Goal: Task Accomplishment & Management: Manage account settings

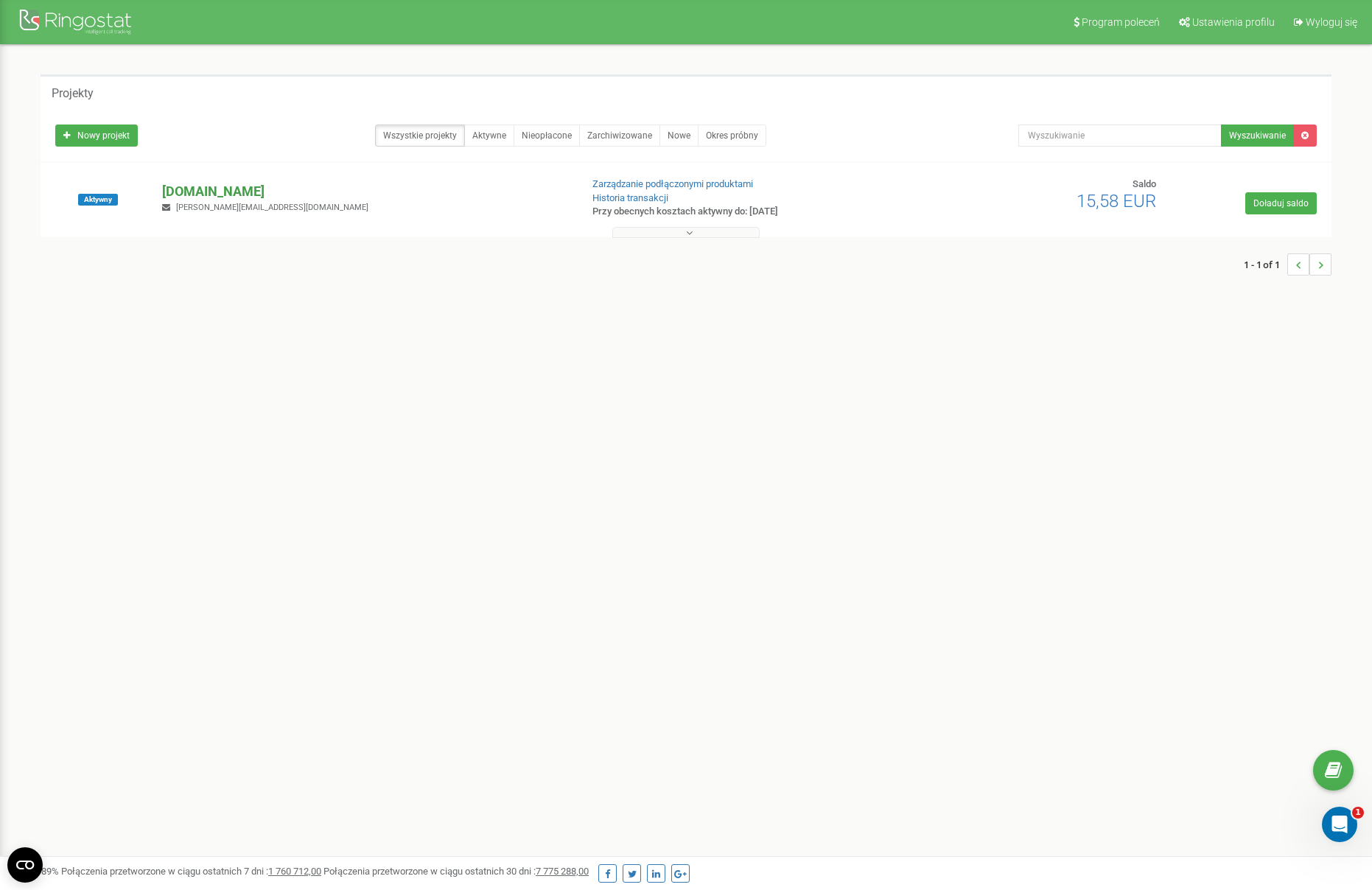
click at [254, 192] on p "[DOMAIN_NAME]" at bounding box center [365, 192] width 406 height 19
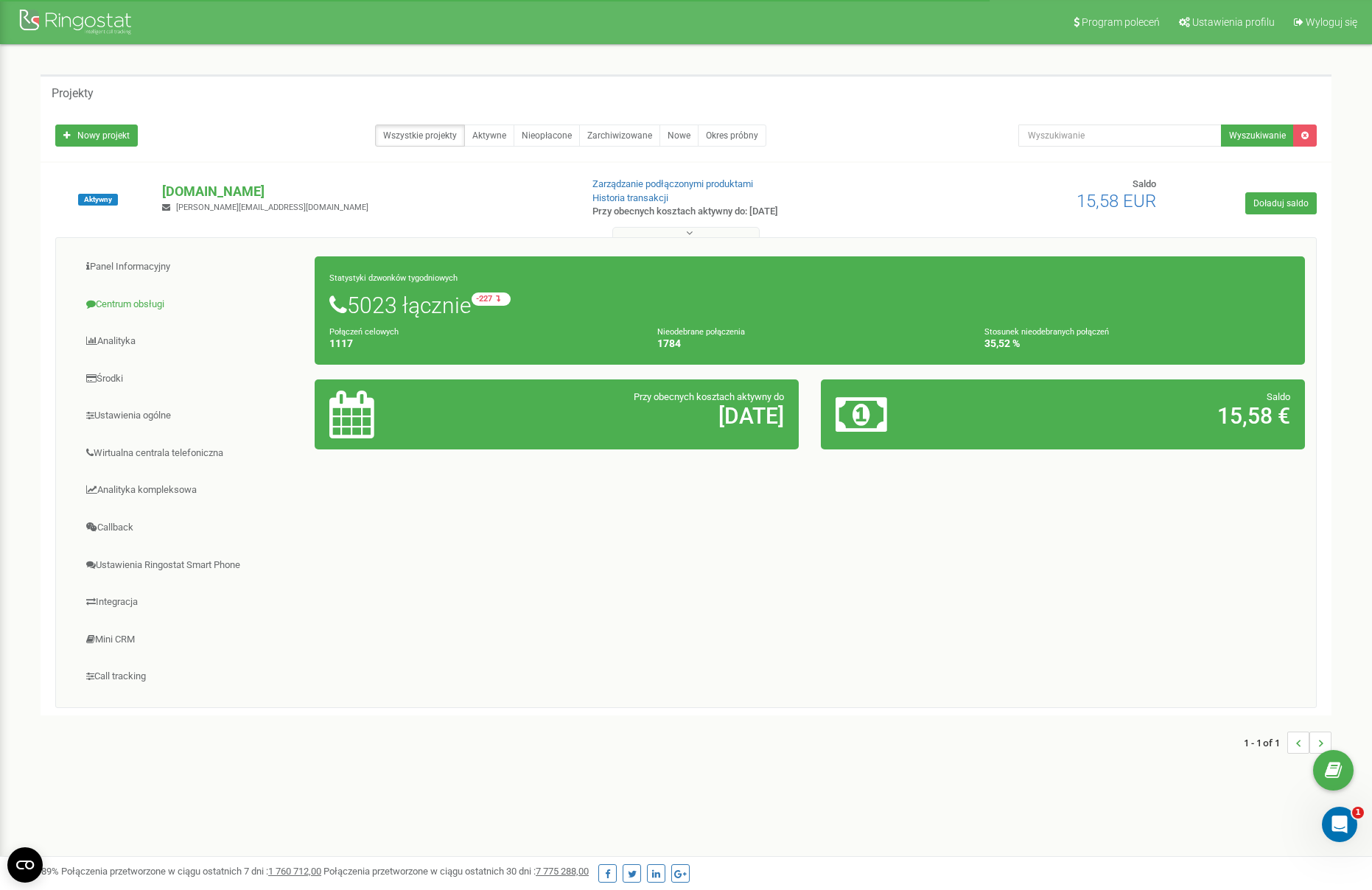
click at [135, 306] on link "Centrum obsługi" at bounding box center [191, 304] width 248 height 36
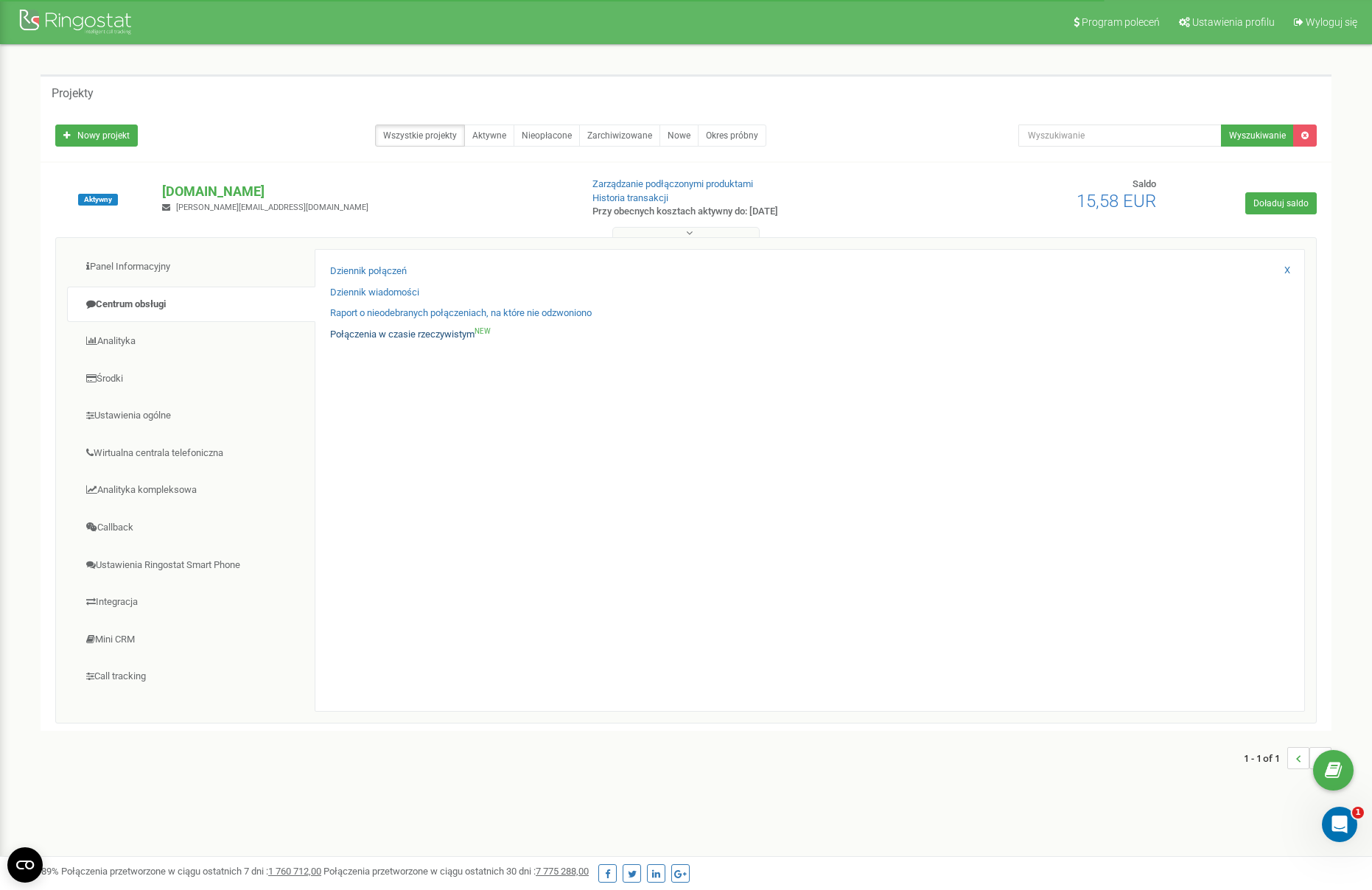
click at [352, 332] on link "Połączenia w czasie rzeczywistym NEW" at bounding box center [411, 335] width 161 height 14
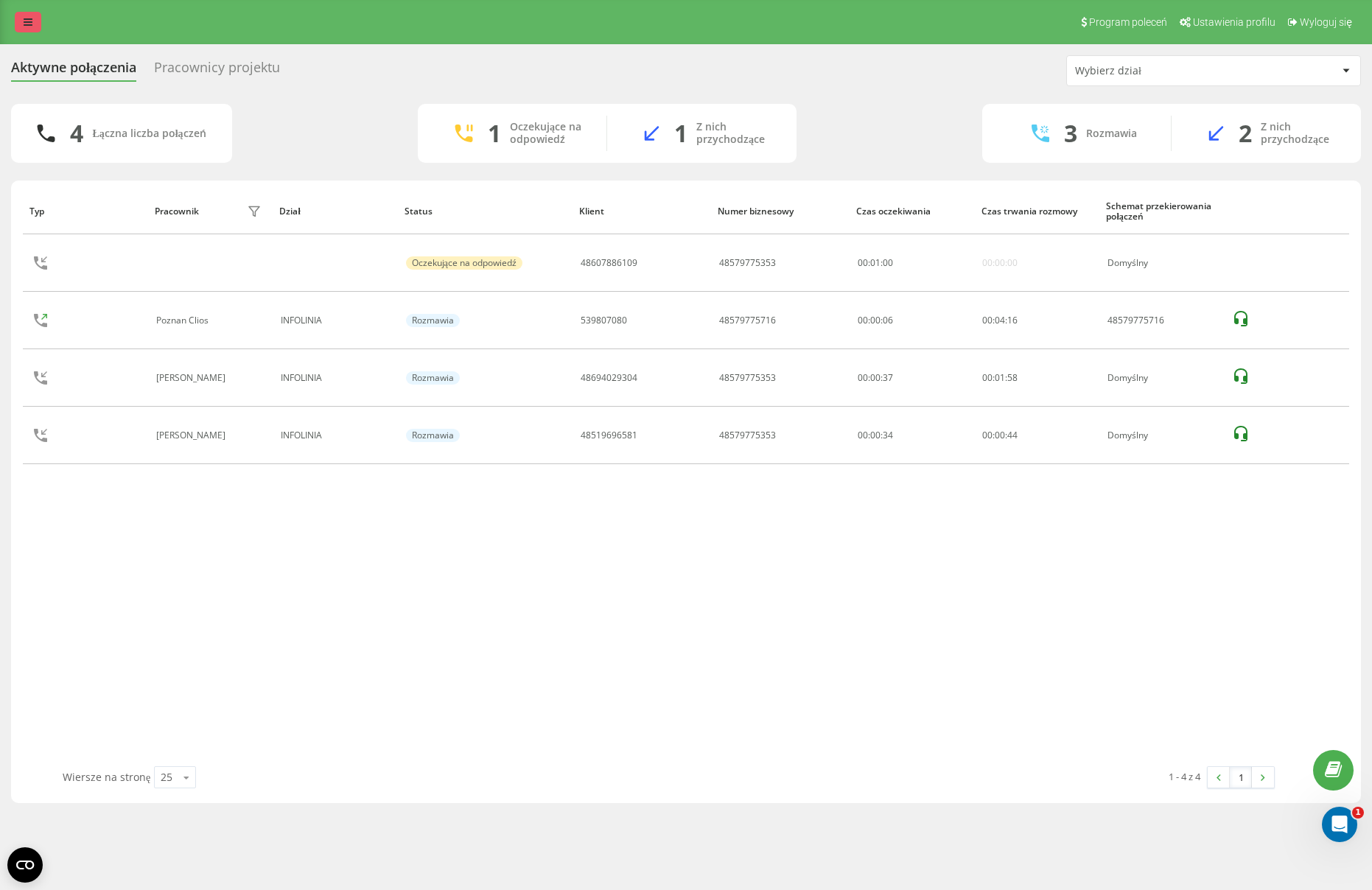
click at [12, 25] on div "Program poleceń Ustawienia profilu Wyloguj się" at bounding box center [686, 22] width 1372 height 44
click at [22, 25] on link at bounding box center [28, 22] width 27 height 20
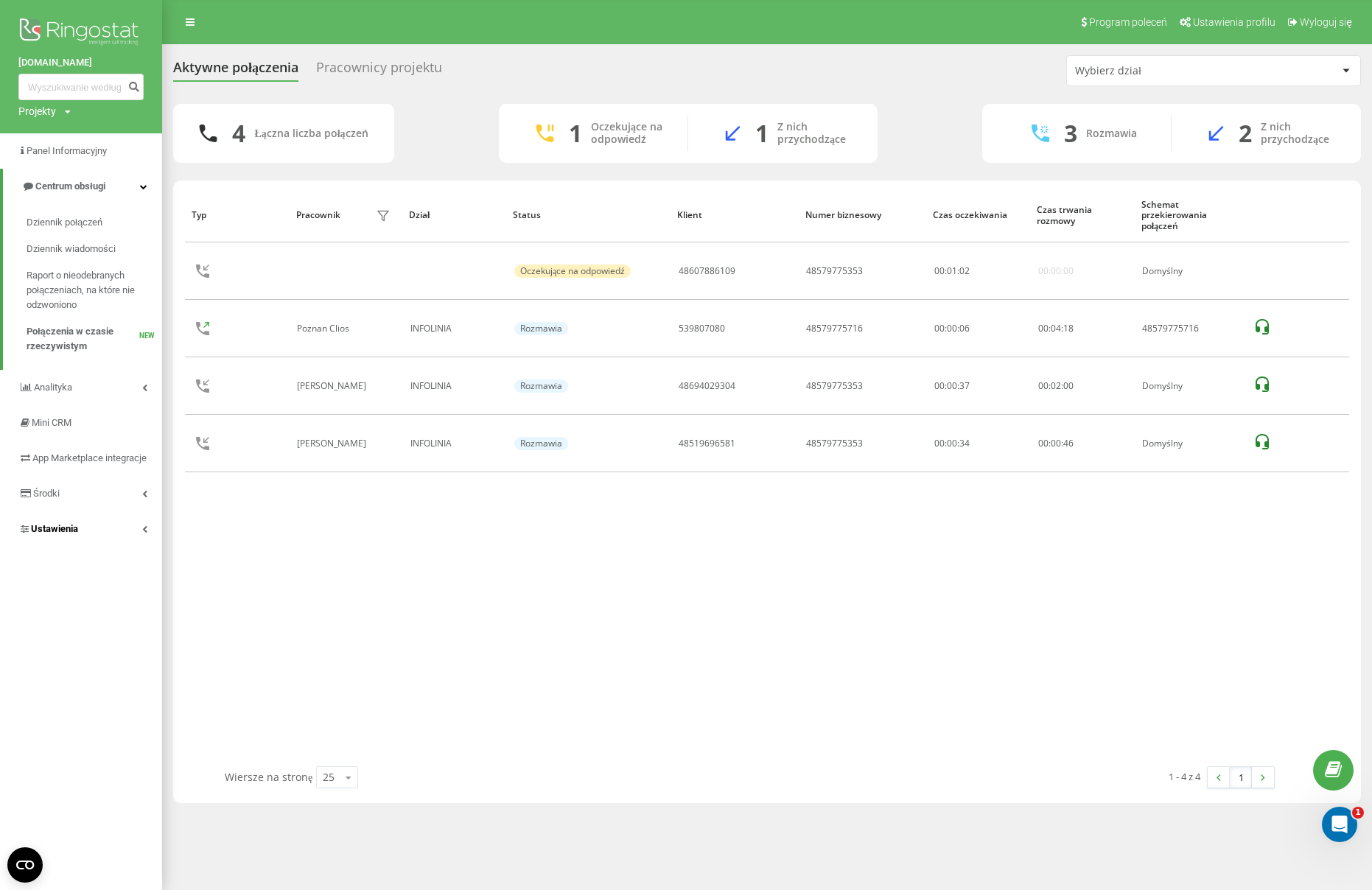
click at [75, 533] on span "Ustawienia" at bounding box center [54, 529] width 47 height 11
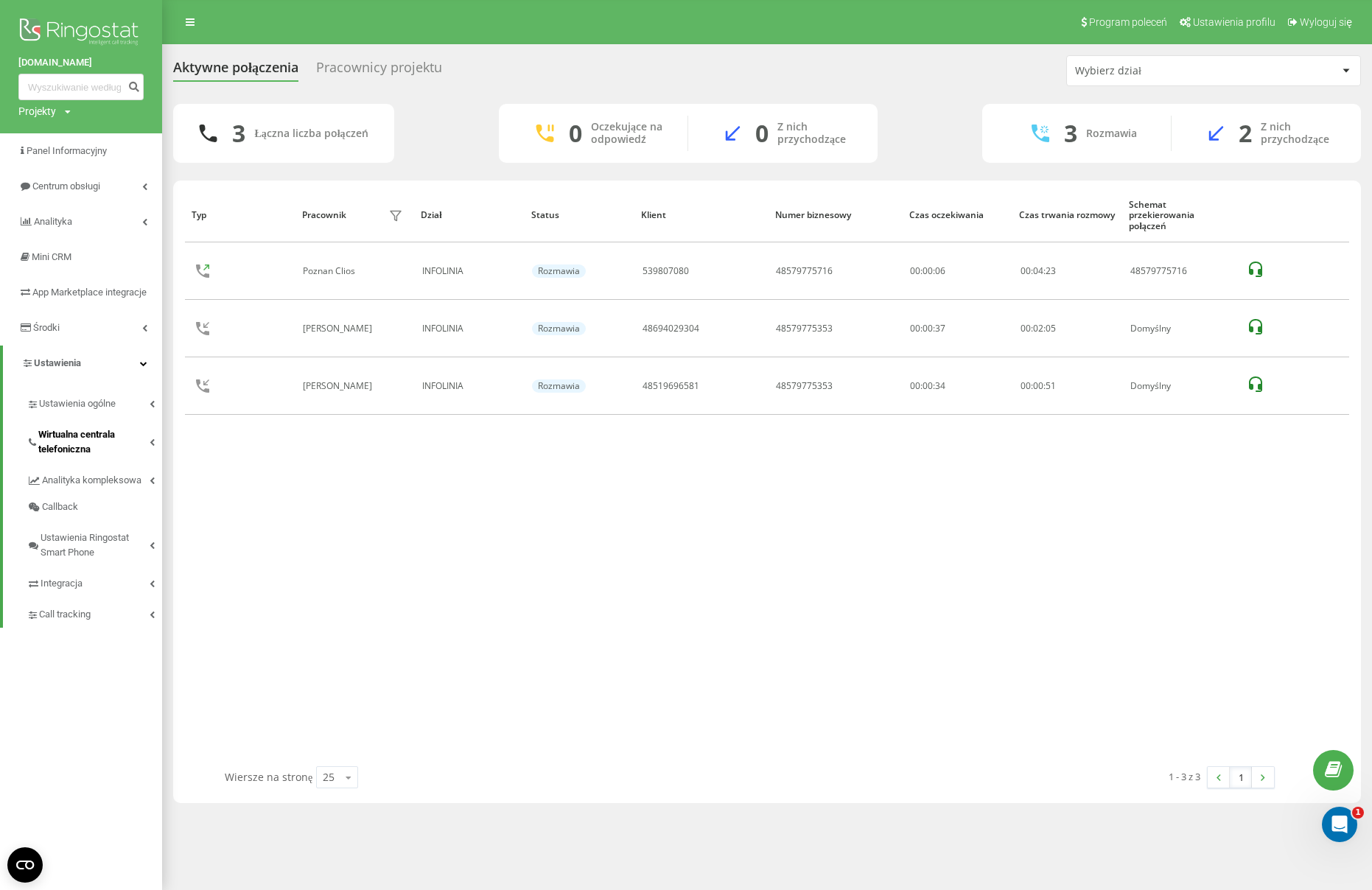
click at [58, 457] on span "Wirtualna centrala telefoniczna" at bounding box center [93, 442] width 111 height 30
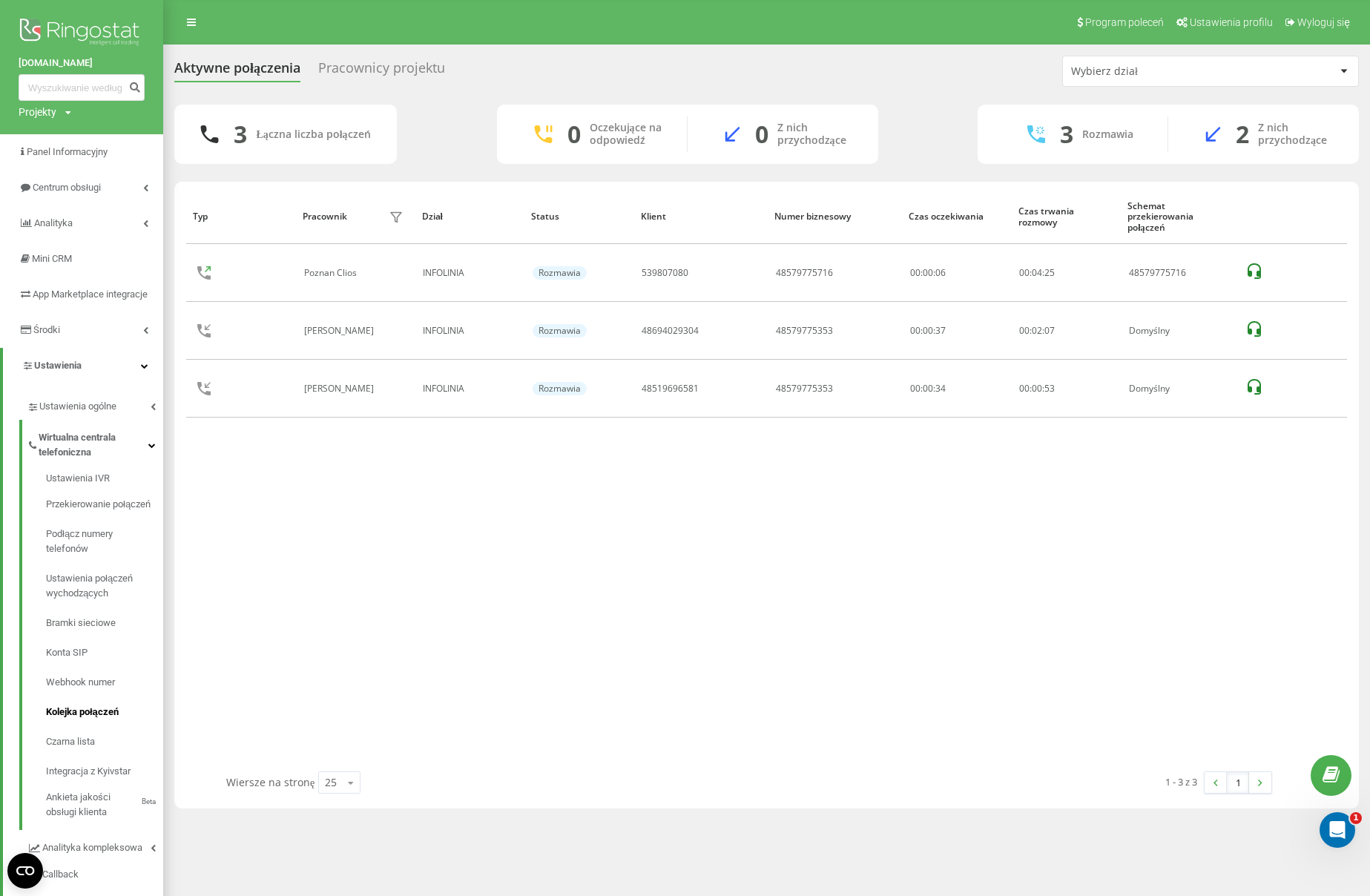
click at [92, 702] on link "Kolejka połączeń" at bounding box center [104, 713] width 117 height 30
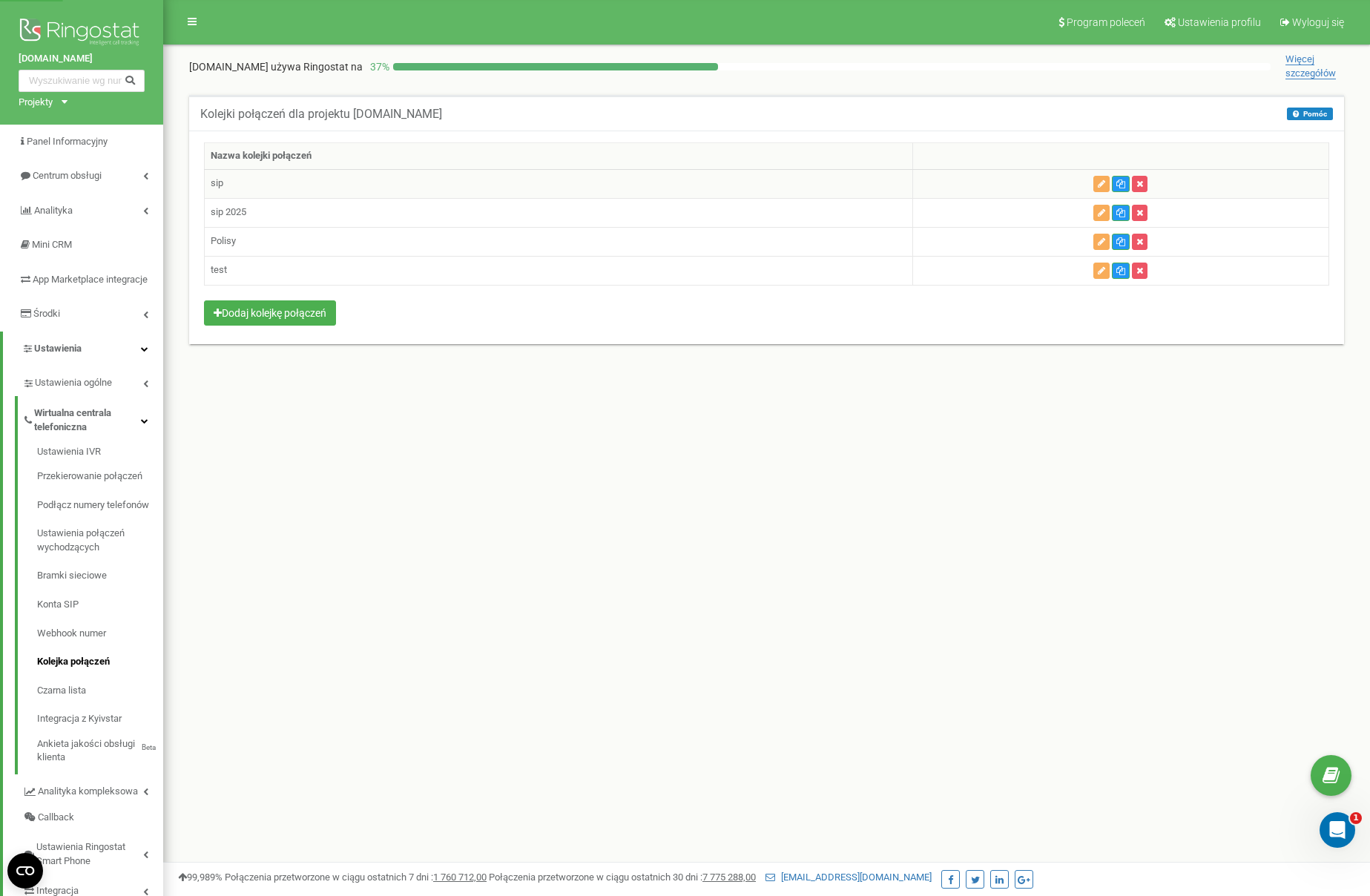
click at [1092, 183] on td at bounding box center [1120, 183] width 416 height 29
click at [1096, 183] on button "button" at bounding box center [1102, 184] width 17 height 17
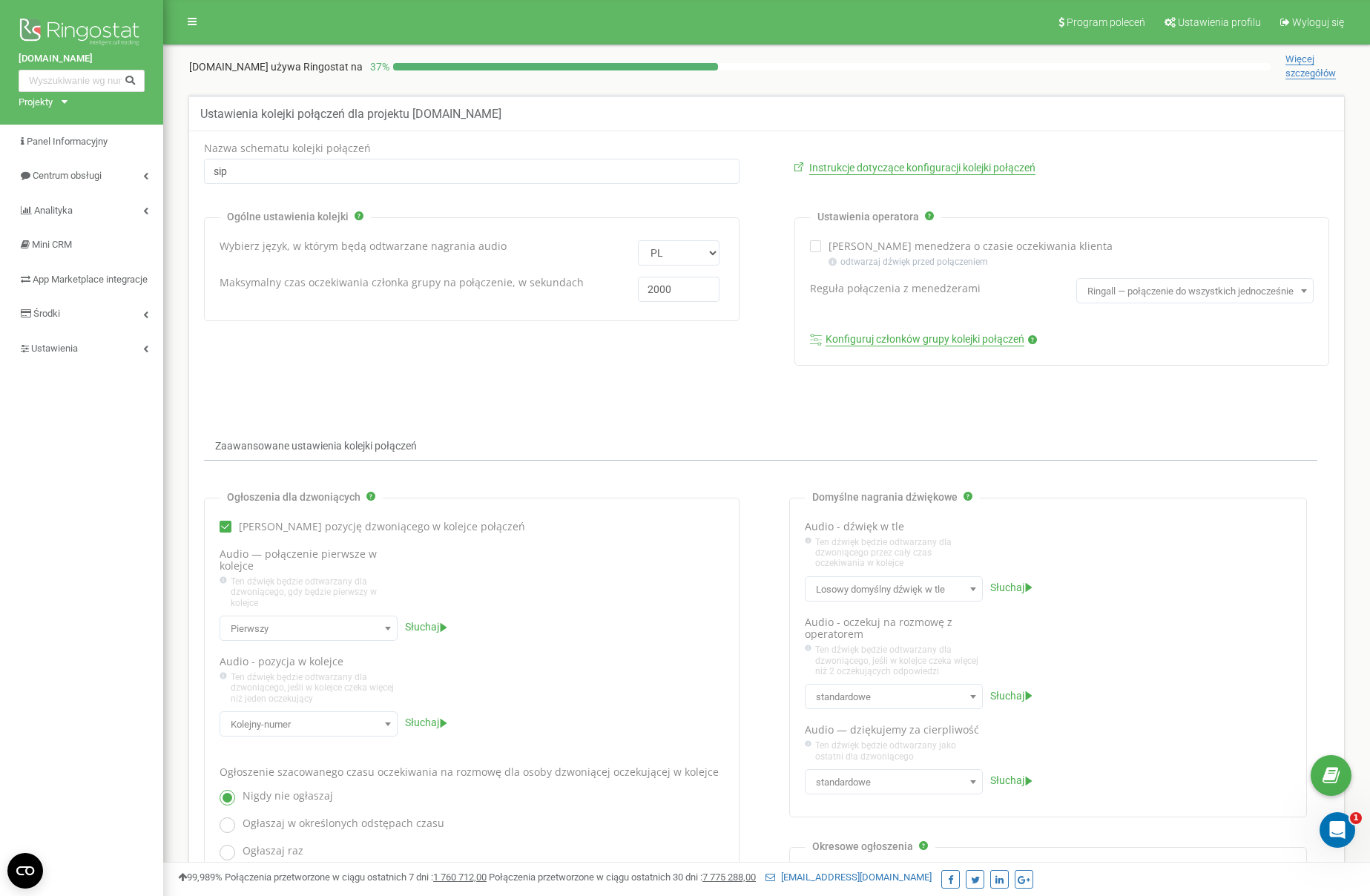
click at [877, 341] on link "Konfiguruj członków grupy kolejki połączeń" at bounding box center [925, 340] width 198 height 13
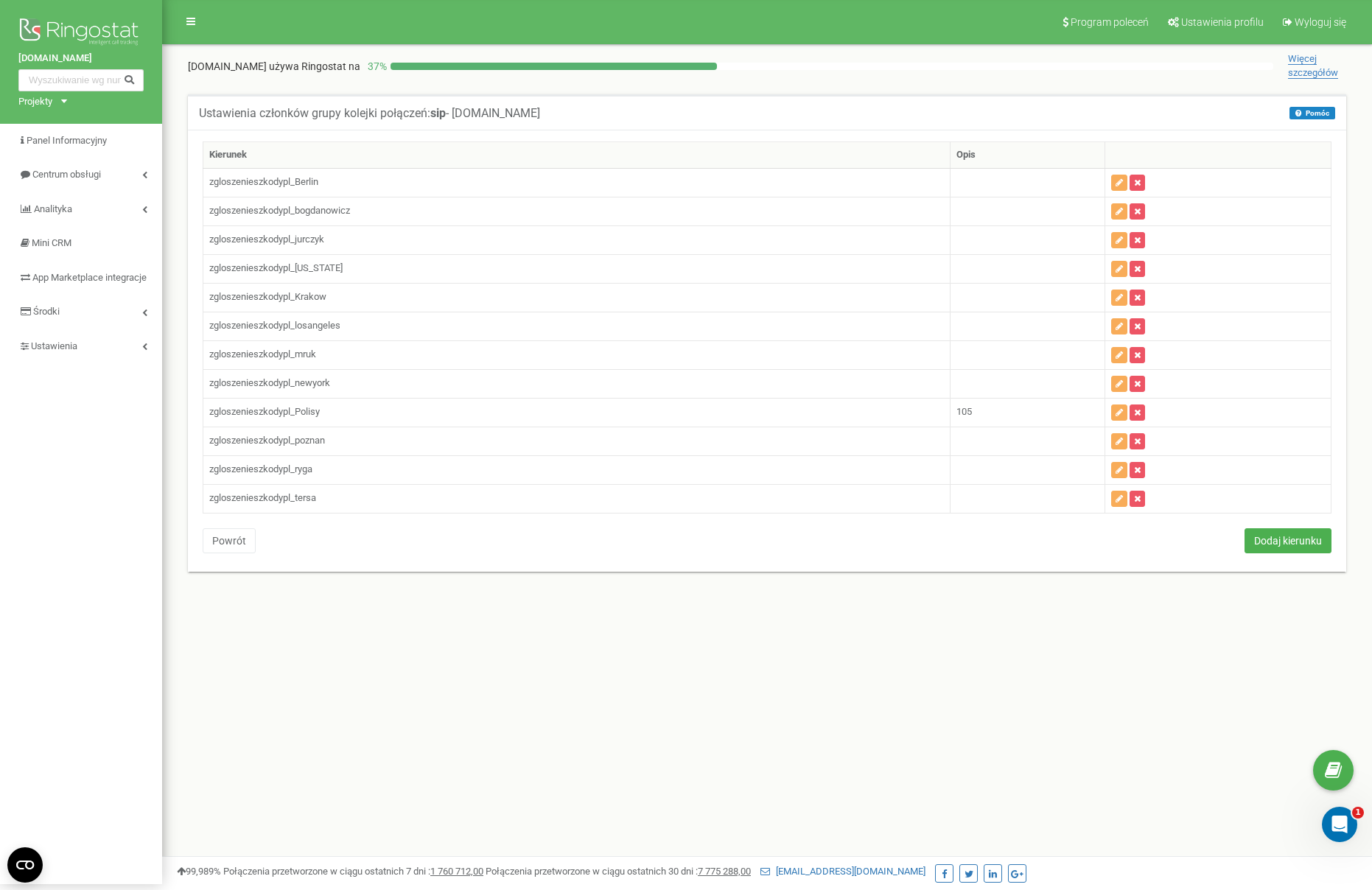
click at [245, 524] on div "Kierunek Opis zgloszenieszkodypl_Berlin zgloszenieszkodypl_bogdanowicz zgloszen…" at bounding box center [767, 349] width 1151 height 415
click at [241, 530] on button "Powrót" at bounding box center [229, 540] width 53 height 25
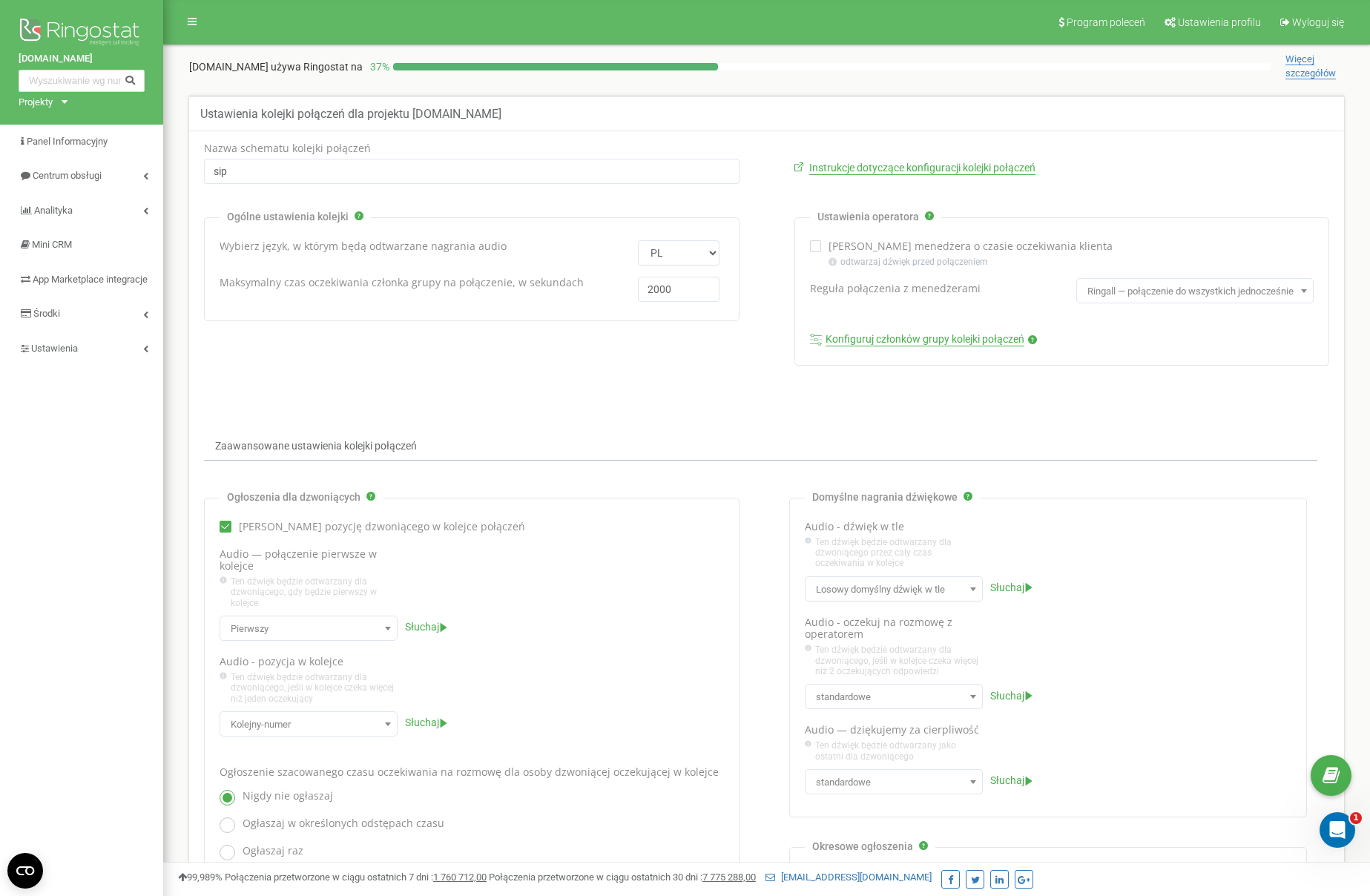
click at [1180, 292] on span "Ringall — połączenie do wszystkich jednocześnie" at bounding box center [1195, 292] width 227 height 20
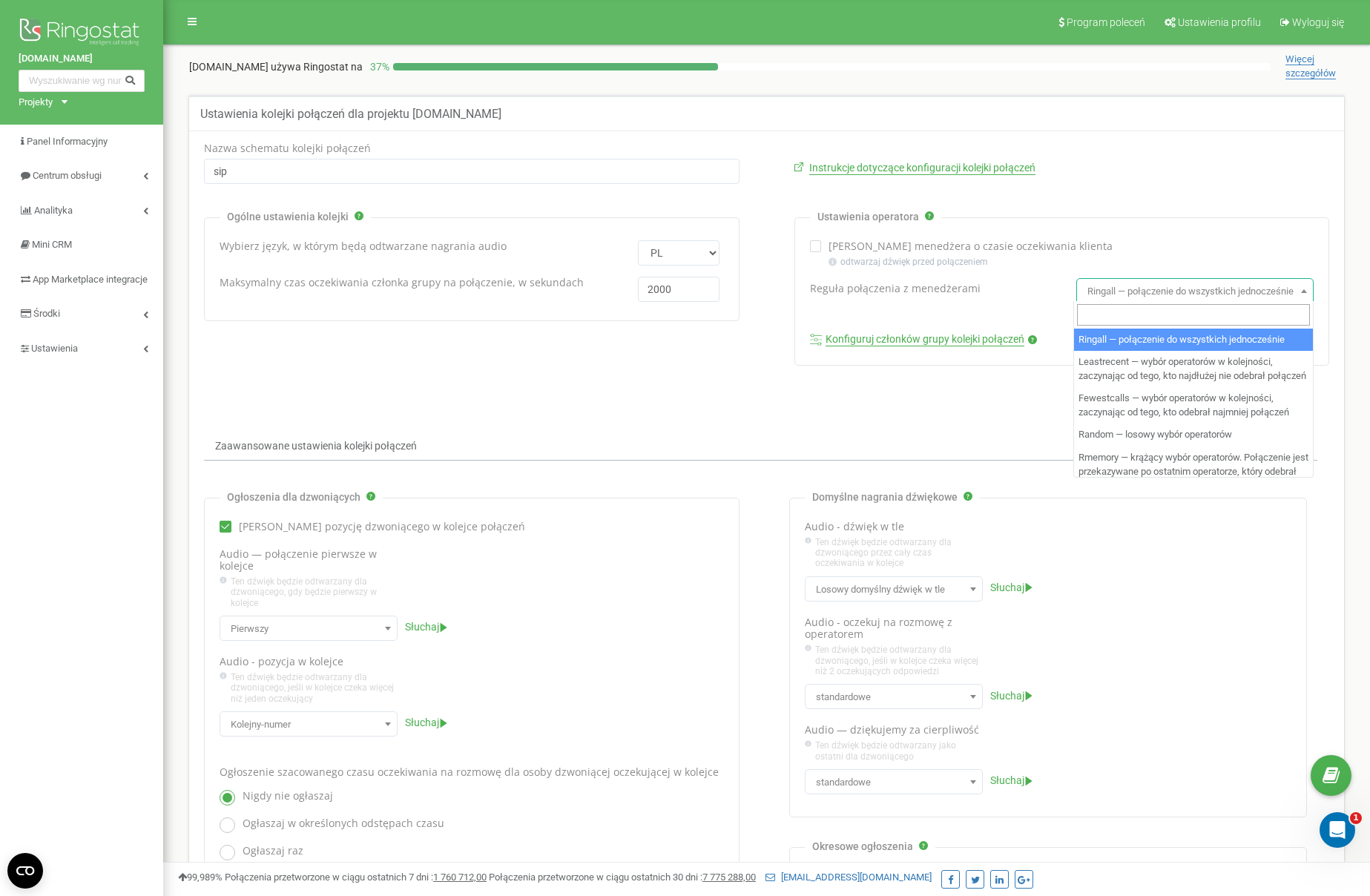
click at [943, 395] on form "Nazwa schematu kolejki połączeń sip Instrukcje dotyczące konfiguracji kolejki p…" at bounding box center [766, 614] width 1147 height 943
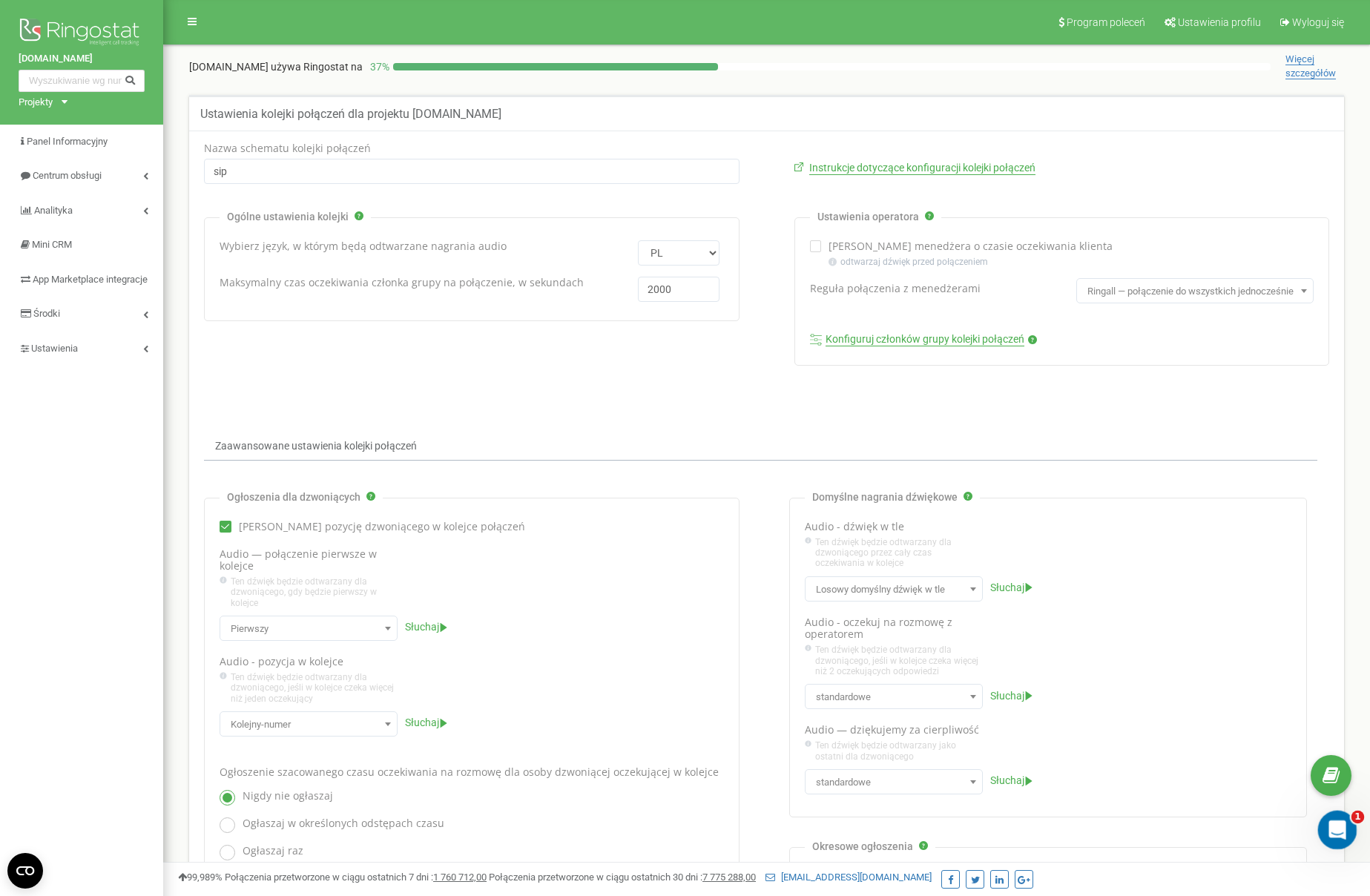
click at [1341, 830] on icon "Otwórz komunikator Intercom" at bounding box center [1336, 828] width 24 height 24
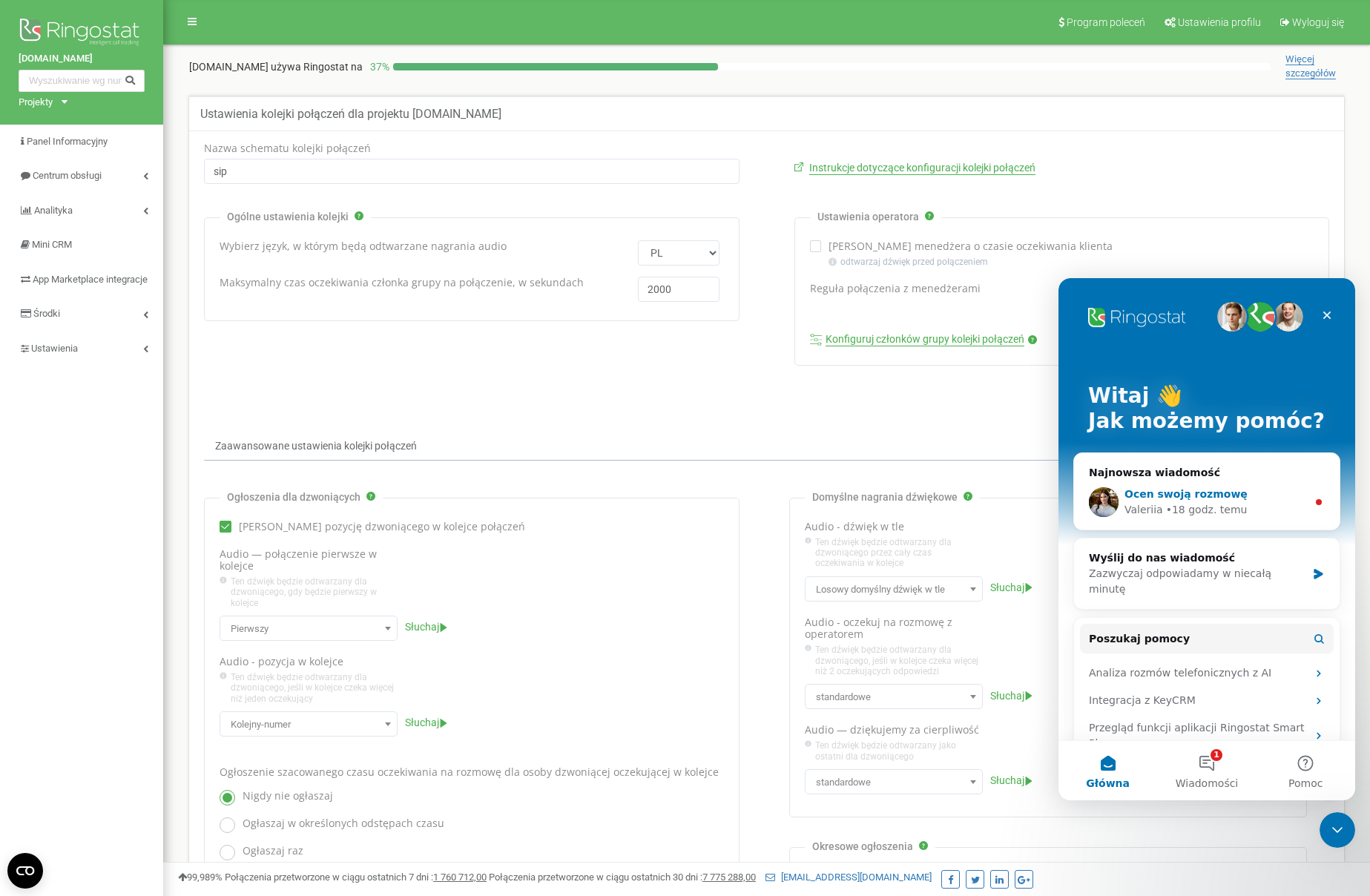
click at [1234, 483] on div "Ocen swoją rozmowę [PERSON_NAME] • 18 godz. temu" at bounding box center [1207, 502] width 265 height 55
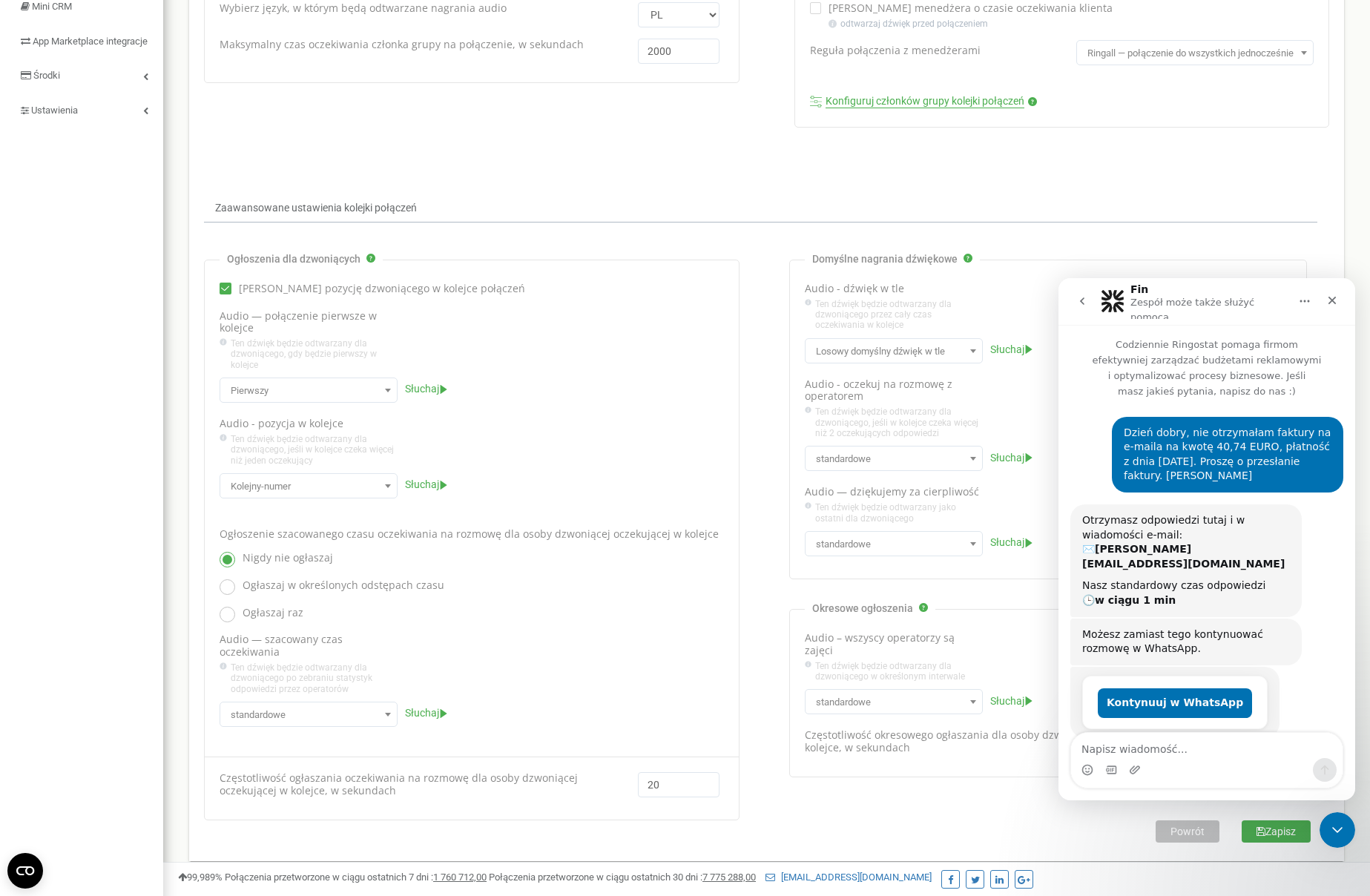
scroll to position [2, 0]
click at [899, 411] on span "Ten dźwięk będzie odtwarzany dla dzwoniącego, jeśli w kolejce czeka więcej niż …" at bounding box center [898, 423] width 167 height 32
click at [1337, 298] on icon "Zamknij" at bounding box center [1332, 300] width 12 height 12
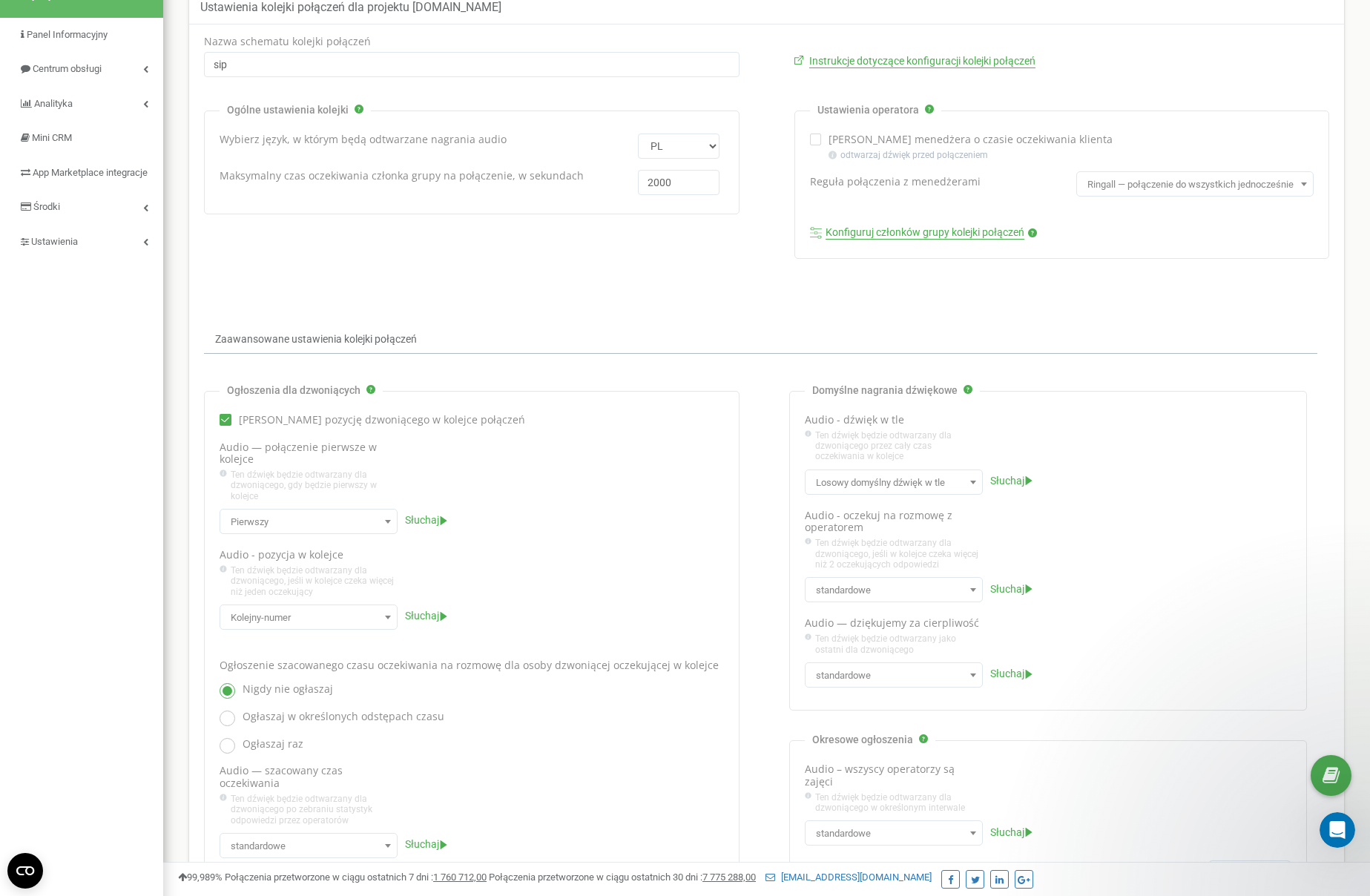
scroll to position [0, 0]
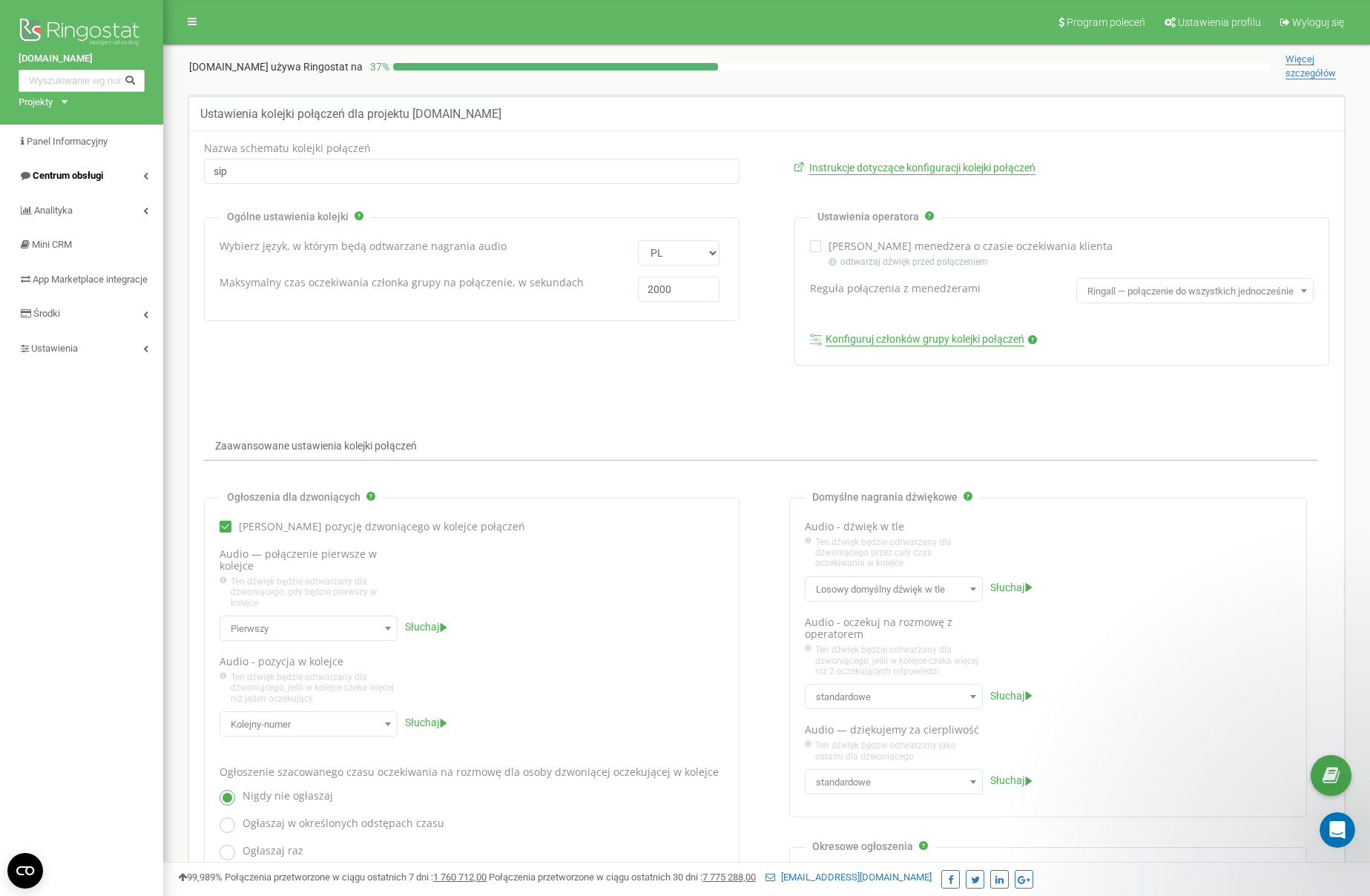
click at [78, 170] on span "Centrum obsługi" at bounding box center [68, 175] width 71 height 11
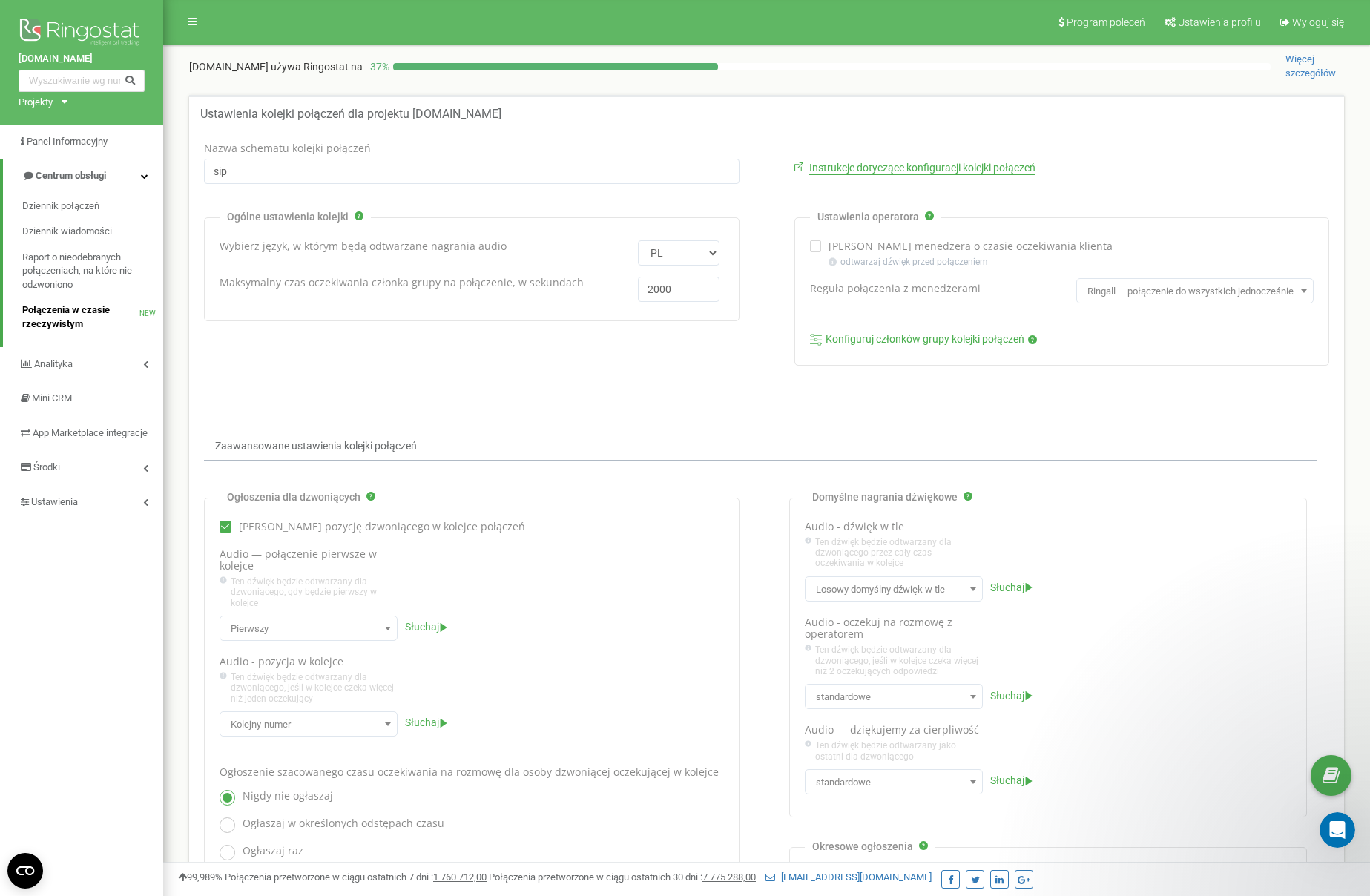
click at [79, 305] on span "Połączenia w czasie rzeczywistym" at bounding box center [81, 317] width 117 height 27
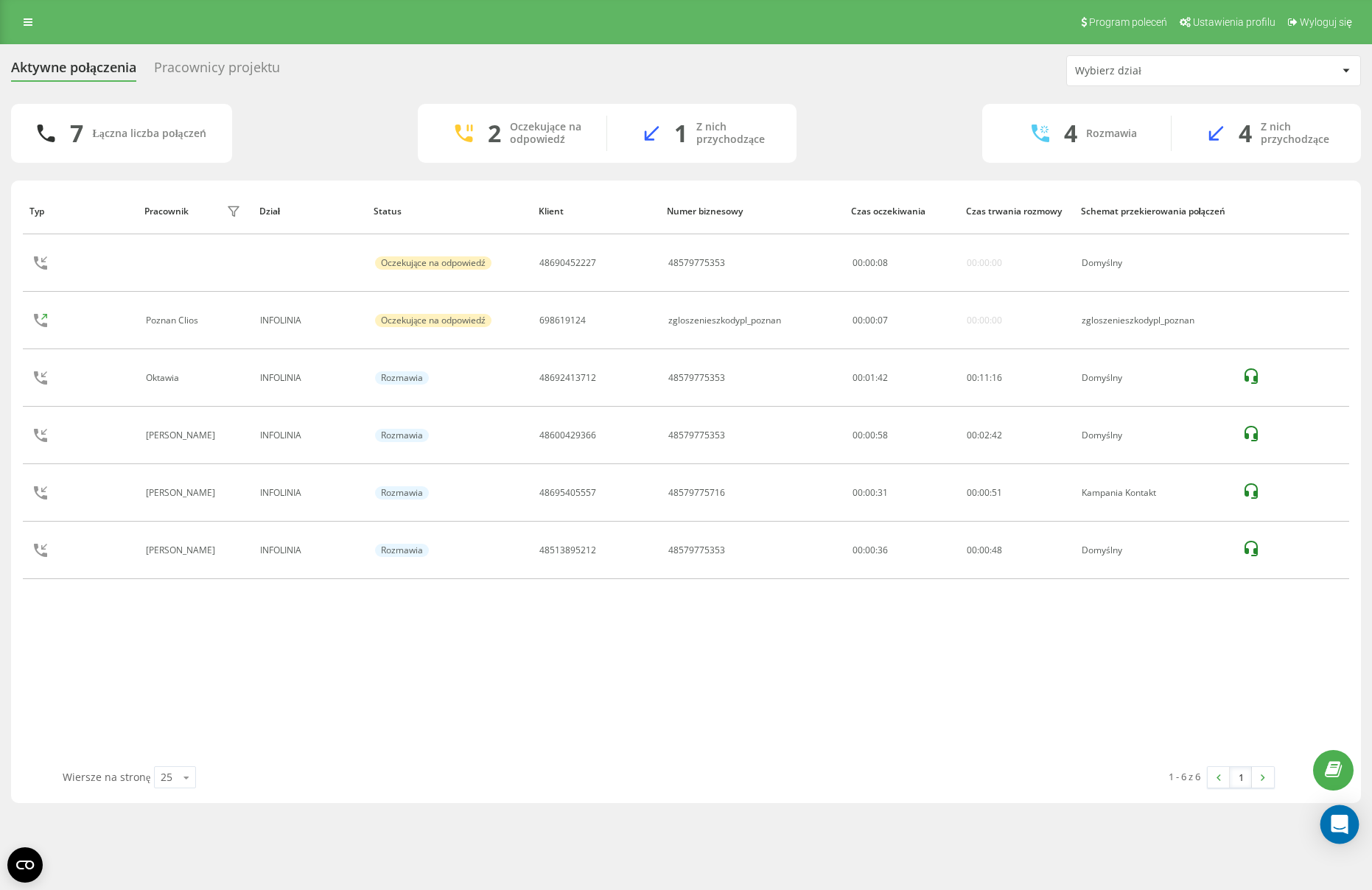
click at [1339, 832] on icon "Open Intercom Messenger" at bounding box center [1340, 824] width 19 height 19
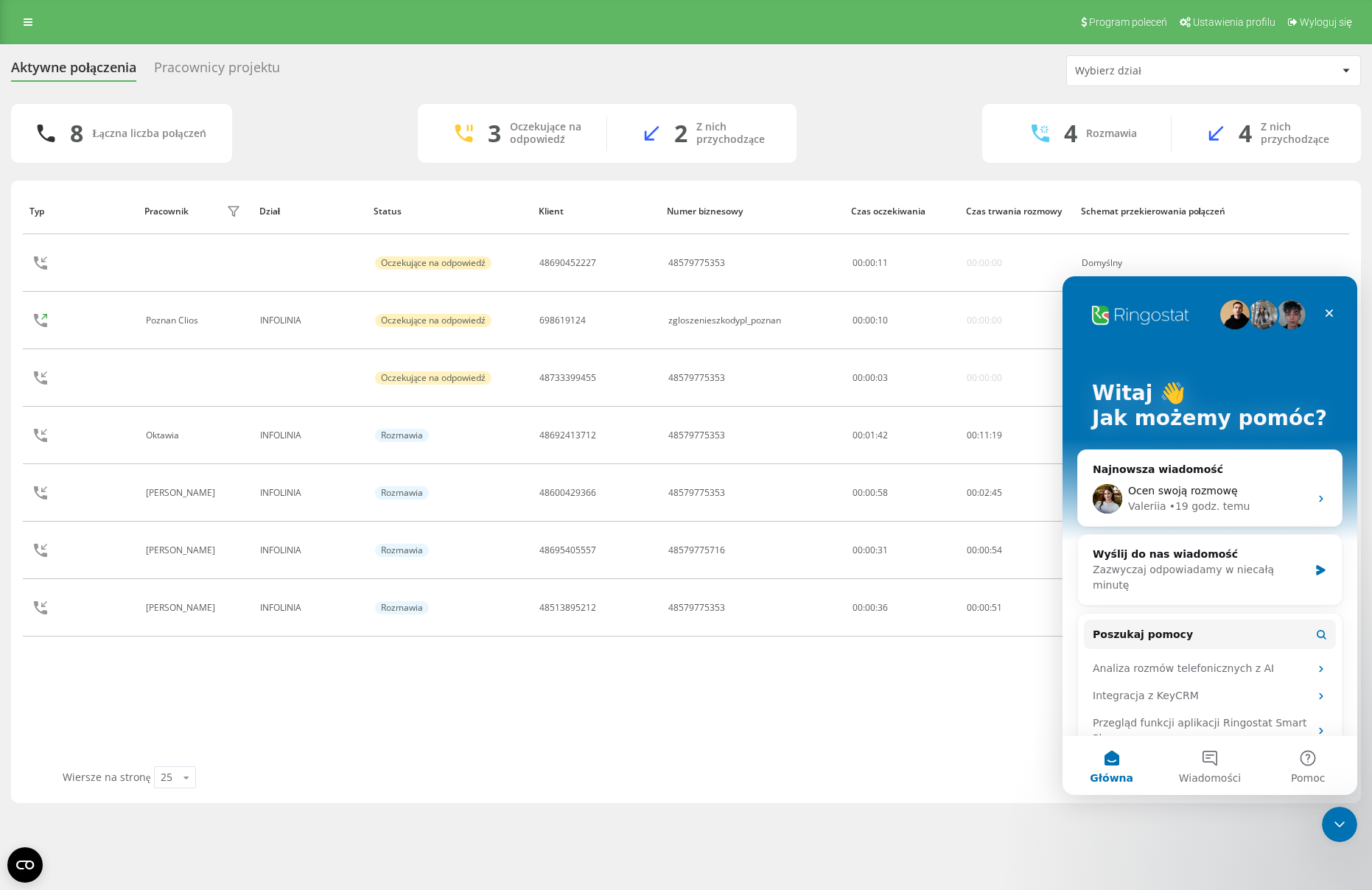
click at [645, 703] on div "Typ Pracownik filtra Dział Status Klient Numer biznesowy Czas oczekiwania Czas …" at bounding box center [686, 476] width 1327 height 578
click at [422, 743] on div "Typ Pracownik filtra Dział Status Klient Numer biznesowy Czas oczekiwania Czas …" at bounding box center [686, 476] width 1327 height 578
click at [27, 26] on icon at bounding box center [28, 21] width 9 height 10
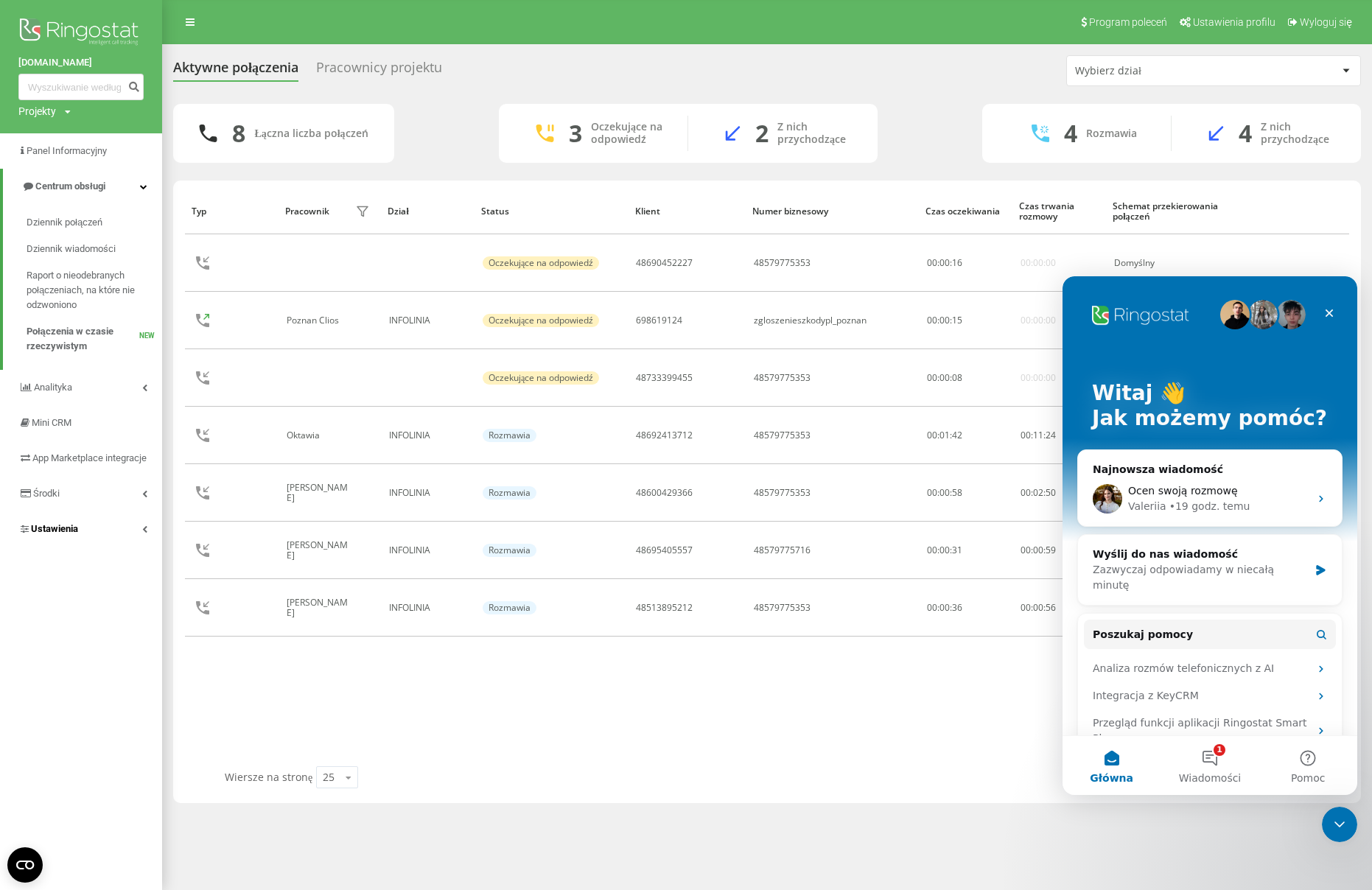
click at [85, 528] on link "Ustawienia" at bounding box center [80, 529] width 162 height 35
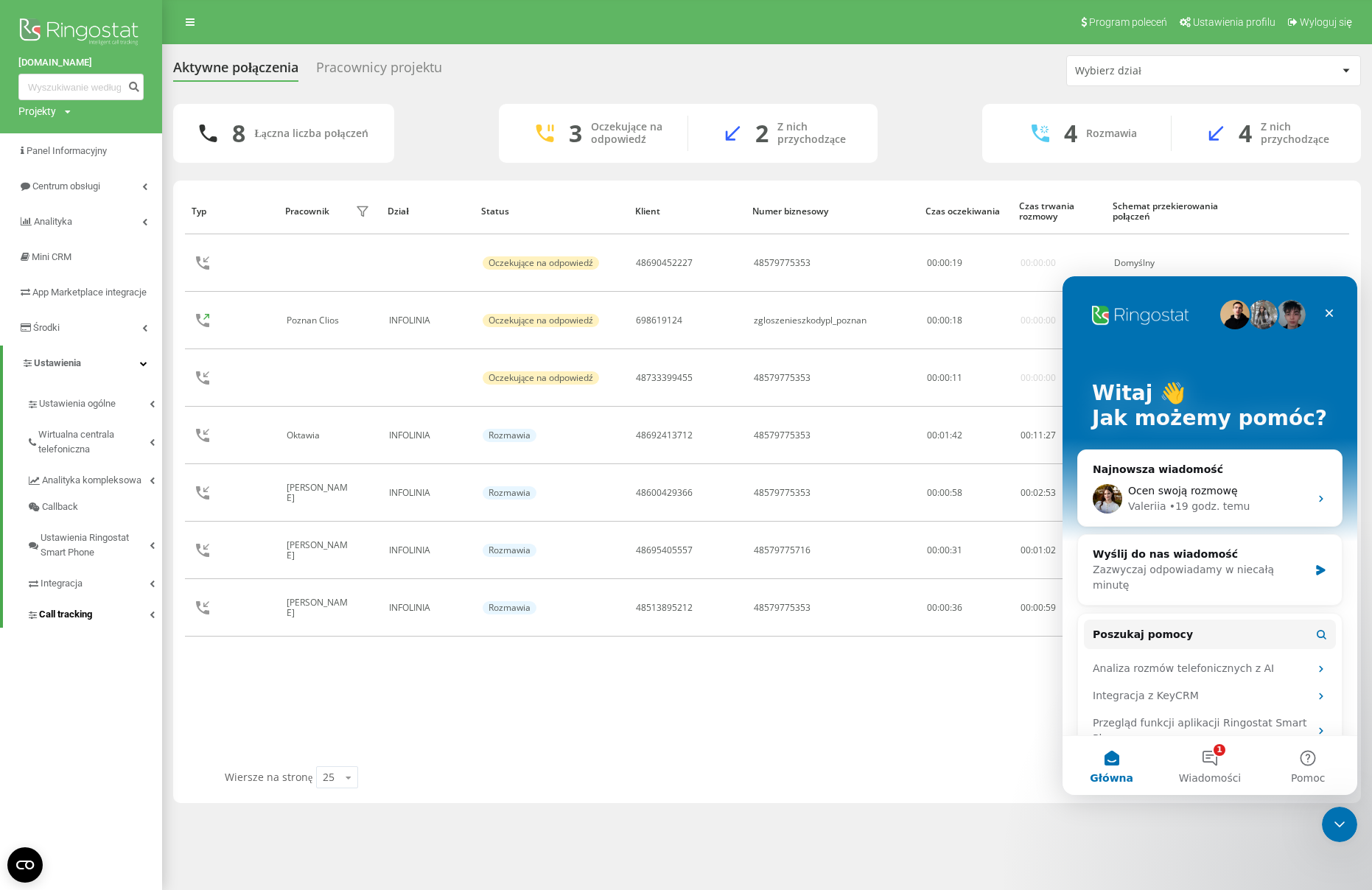
click at [74, 612] on span "Call tracking" at bounding box center [65, 614] width 53 height 15
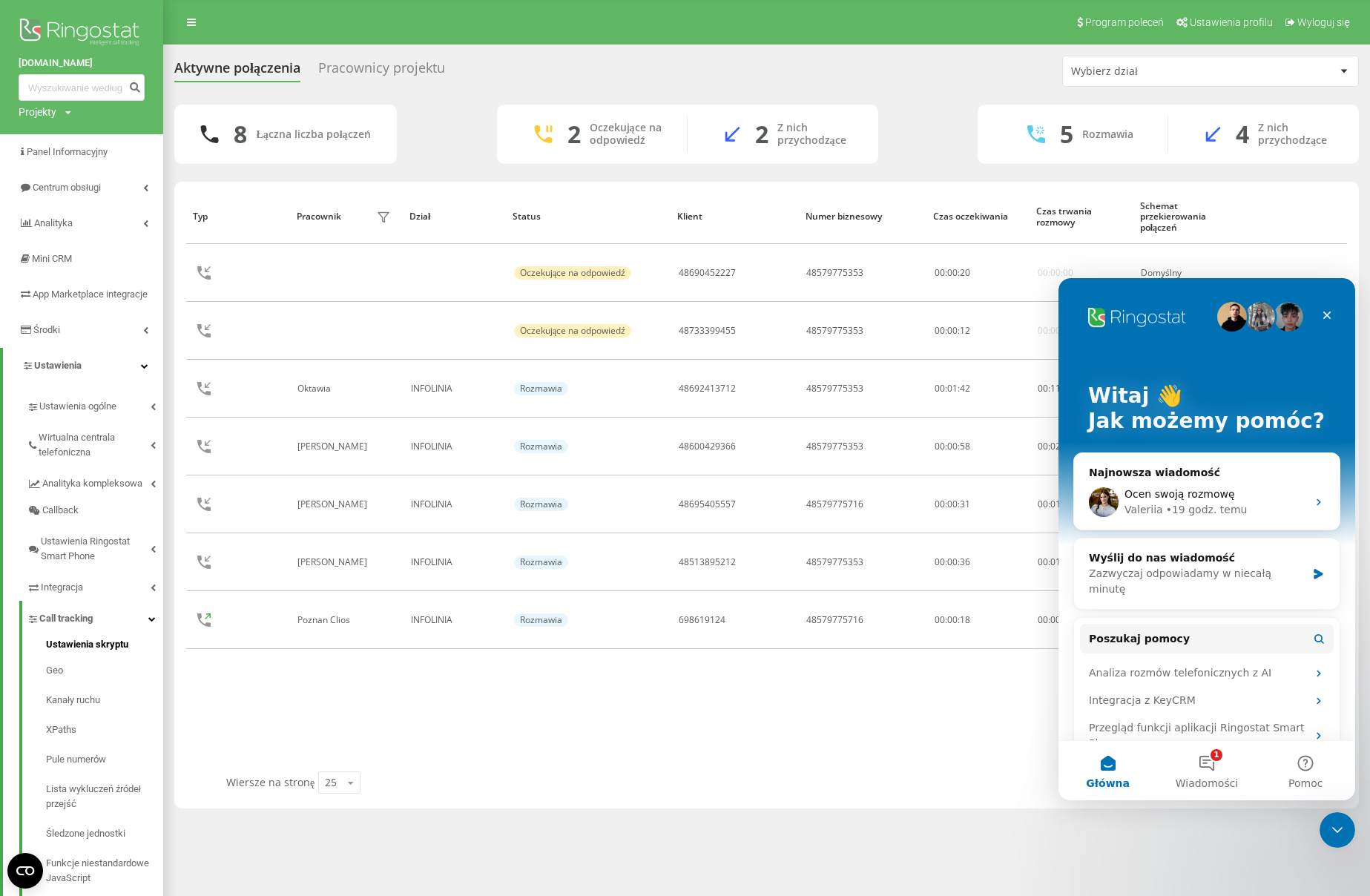
click at [75, 654] on link "Ustawienia skryptu" at bounding box center [104, 646] width 117 height 19
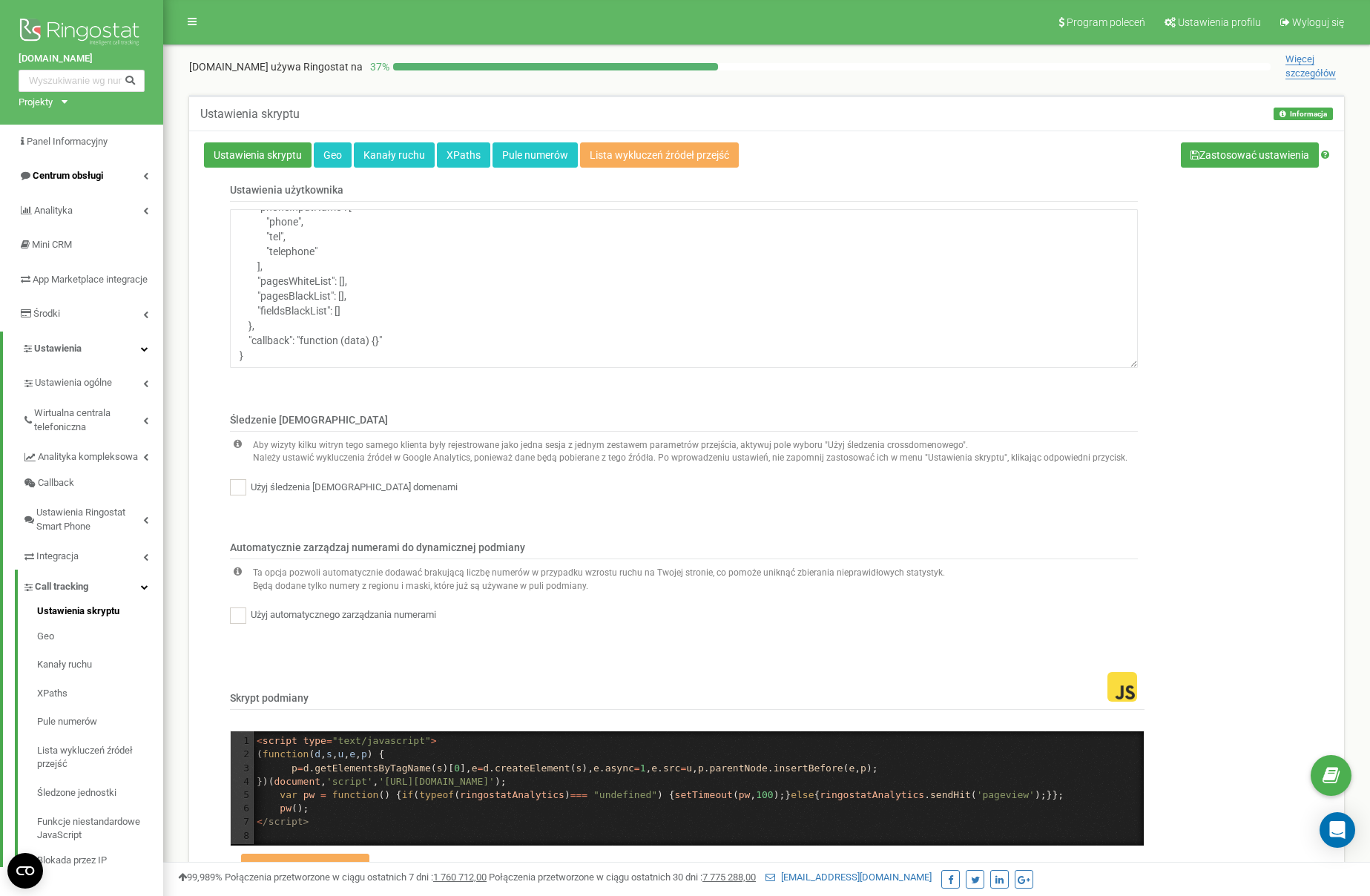
click at [58, 167] on link "Centrum obsługi" at bounding box center [81, 175] width 163 height 34
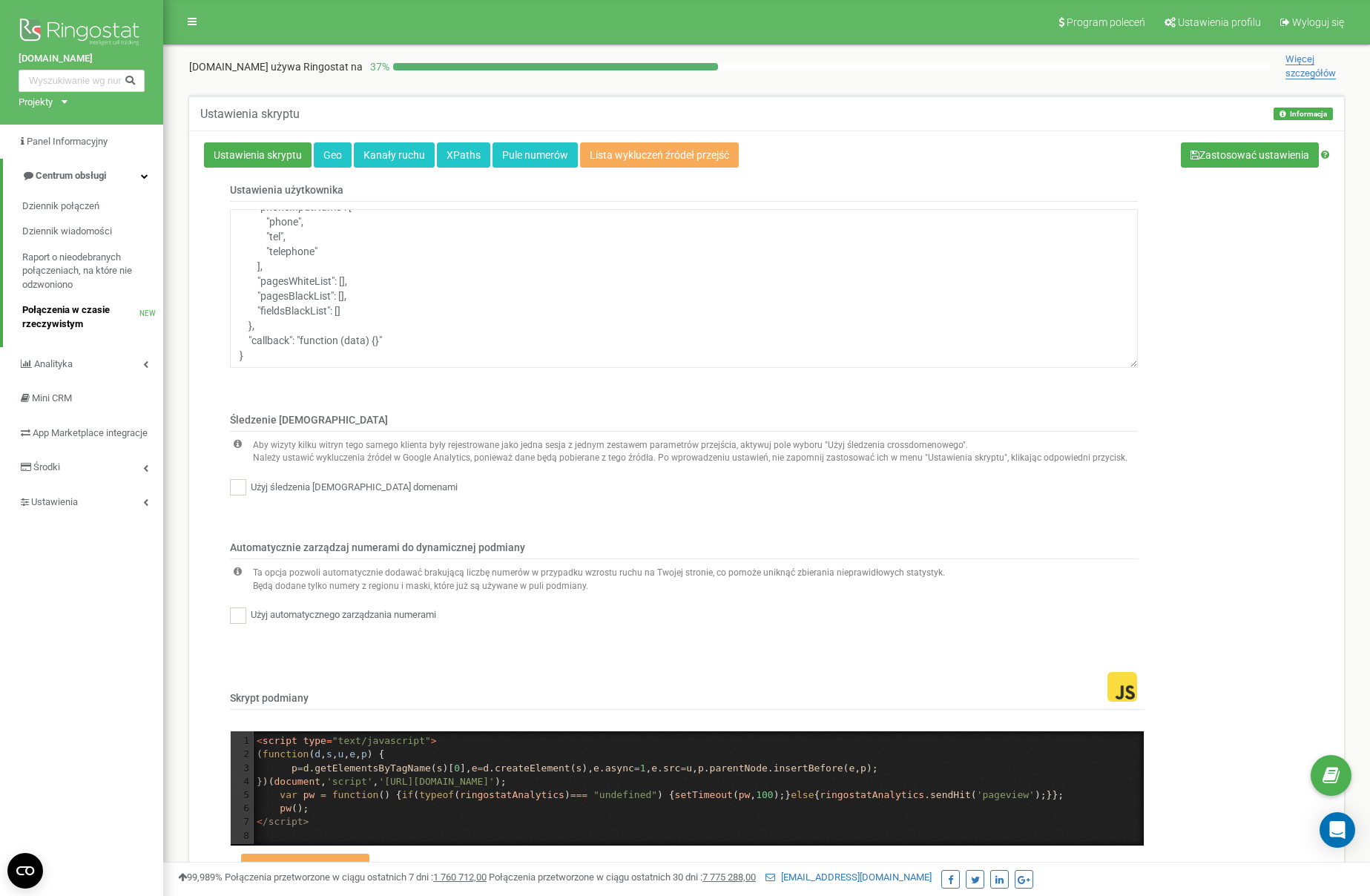
click at [61, 317] on span "Połączenia w czasie rzeczywistym" at bounding box center [81, 317] width 117 height 27
